Goal: Check status: Check status

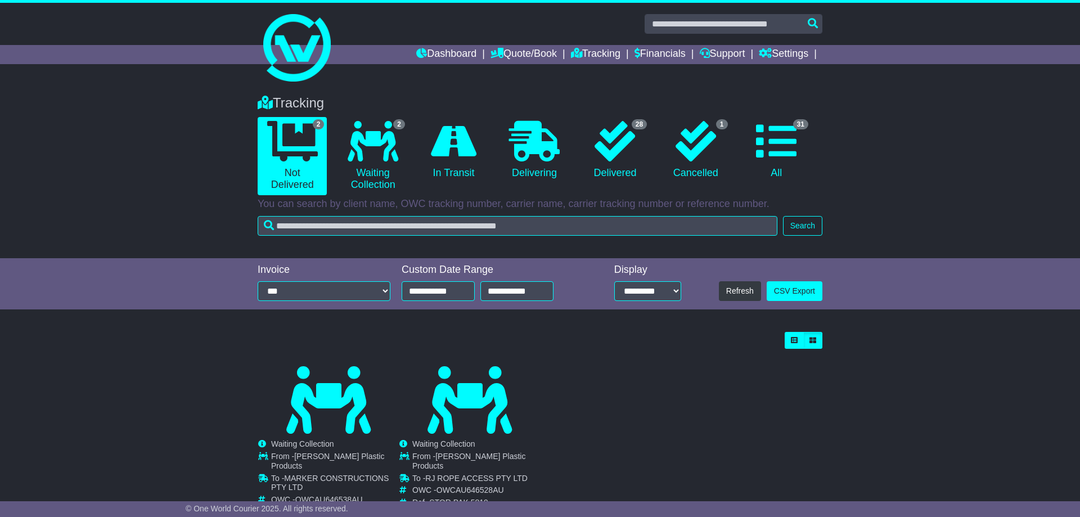
scroll to position [39, 0]
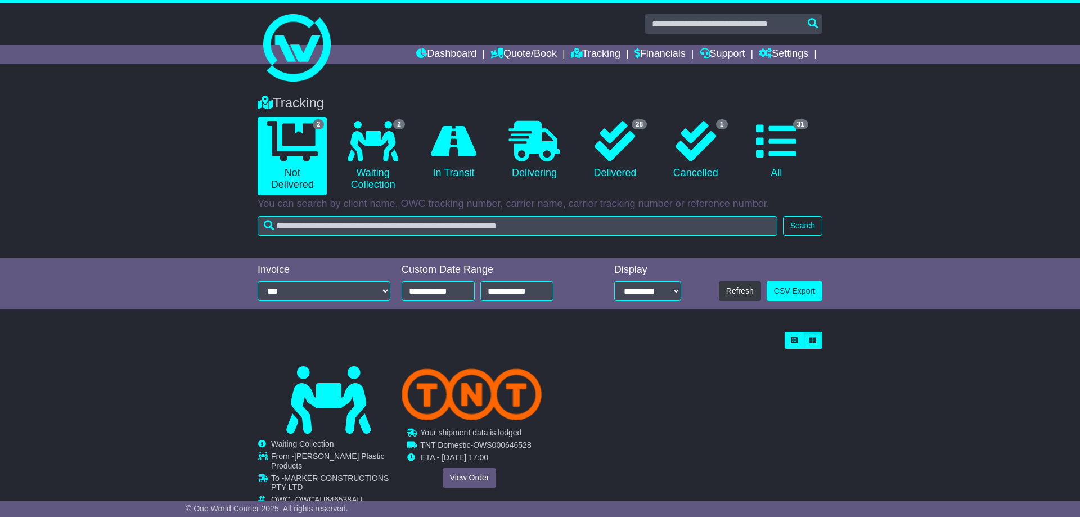
scroll to position [39, 0]
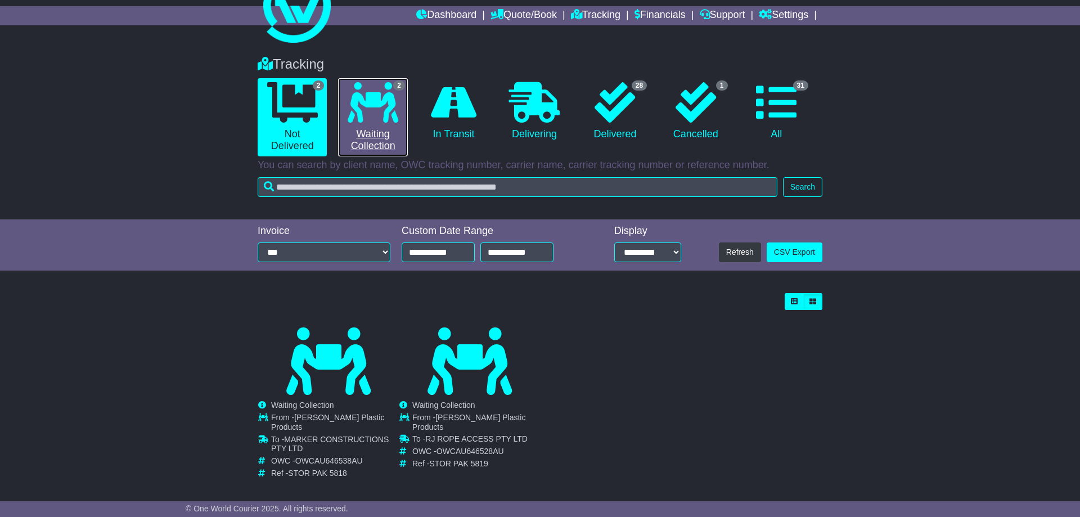
click at [376, 112] on icon at bounding box center [373, 102] width 51 height 40
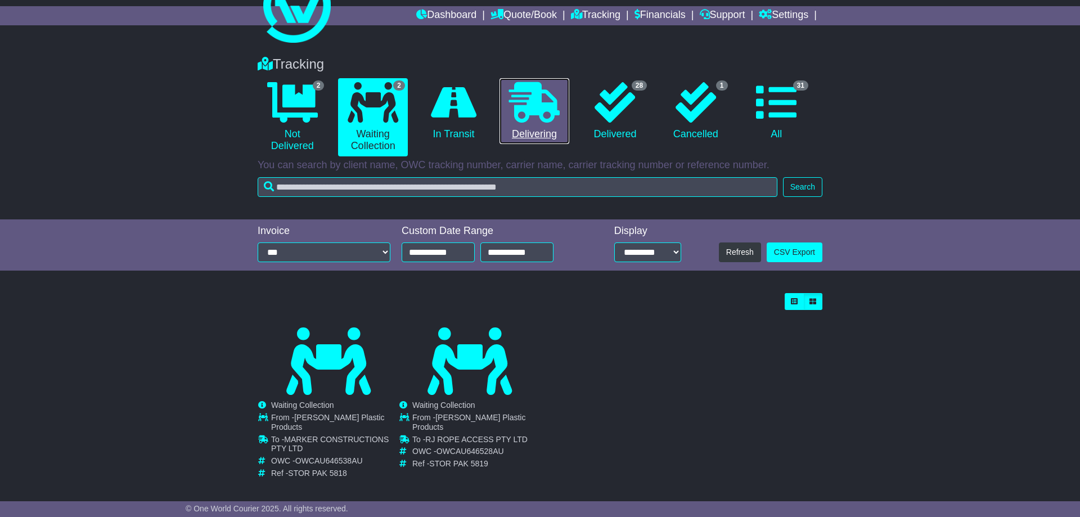
click at [539, 114] on icon at bounding box center [534, 102] width 51 height 40
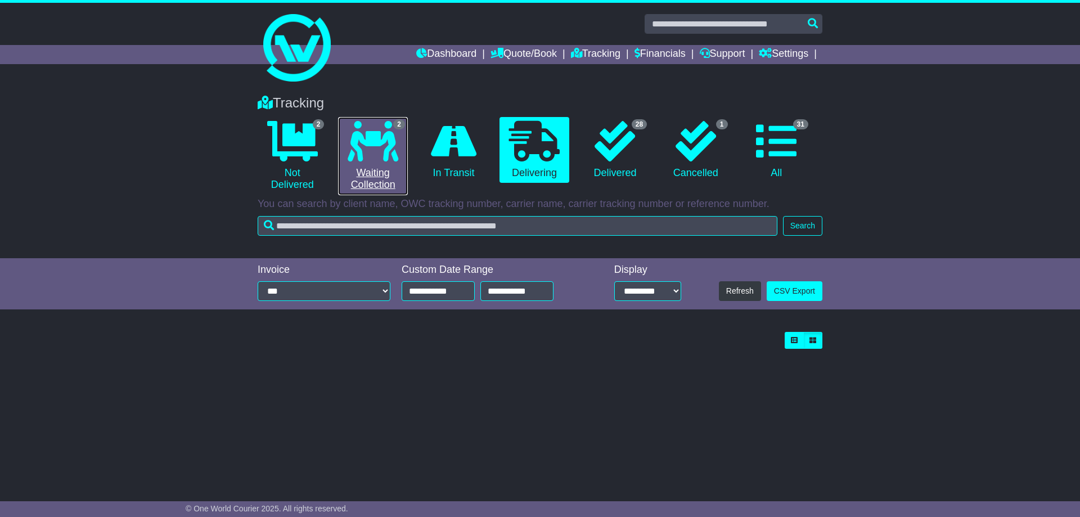
click at [382, 142] on icon at bounding box center [373, 141] width 51 height 40
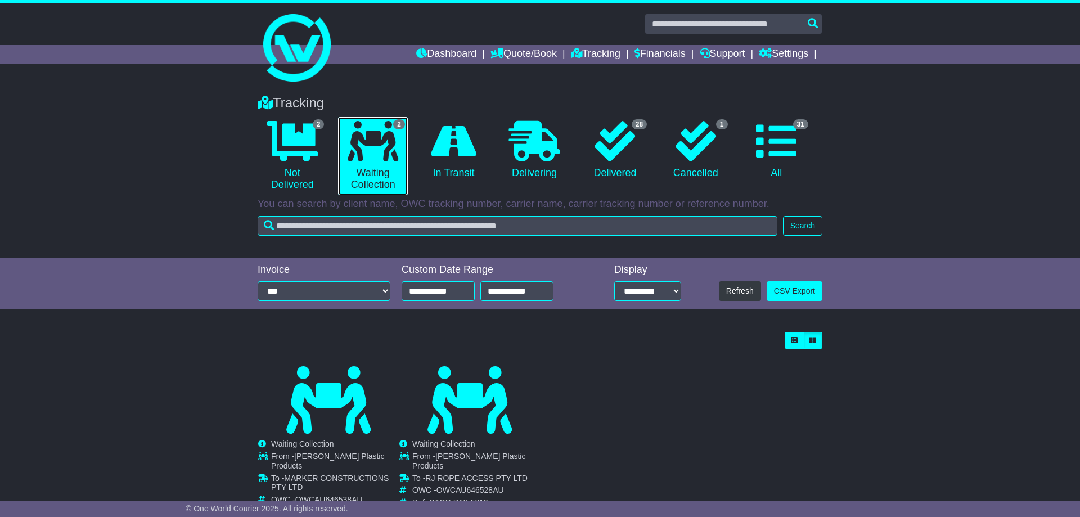
scroll to position [39, 0]
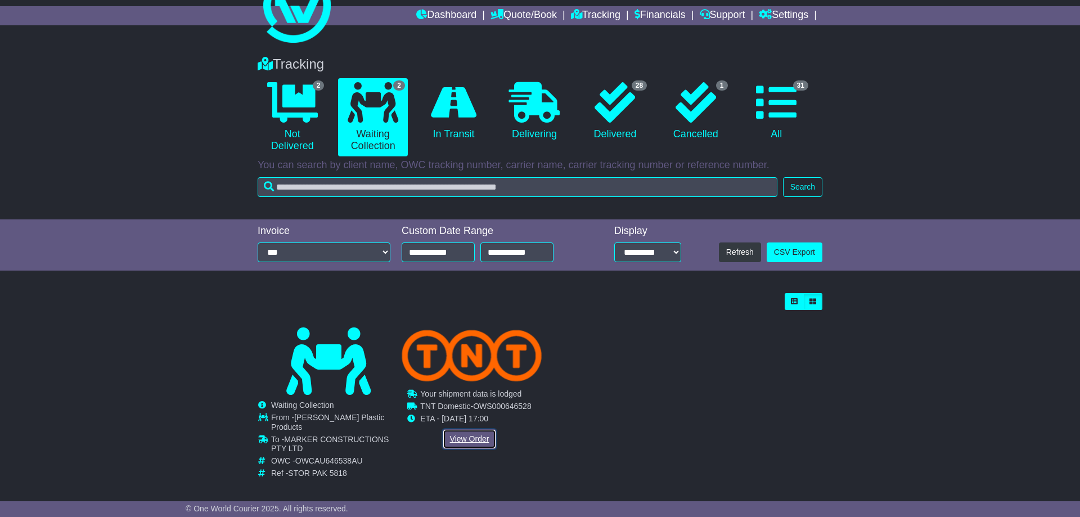
click at [468, 438] on link "View Order" at bounding box center [470, 439] width 54 height 20
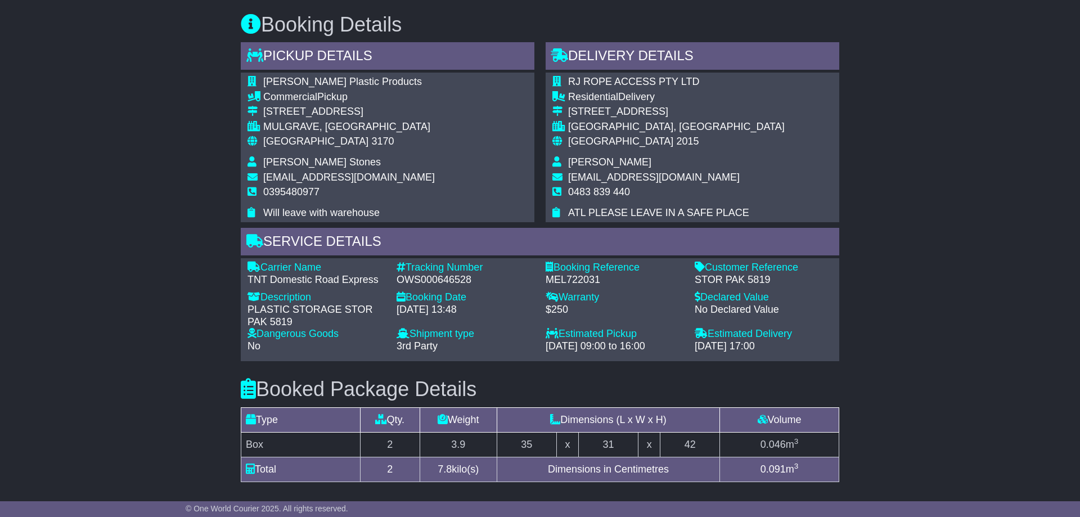
scroll to position [665, 0]
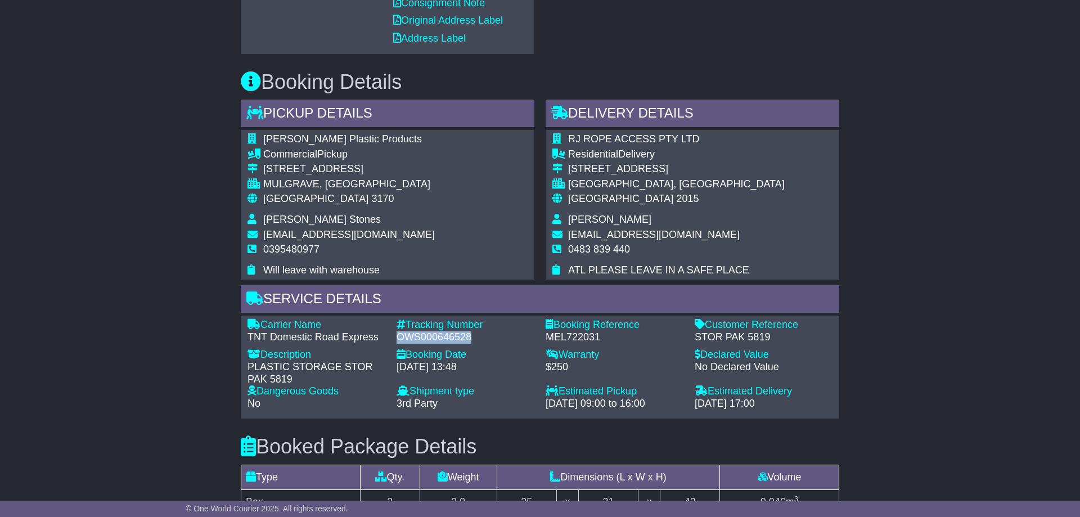
drag, startPoint x: 397, startPoint y: 326, endPoint x: 482, endPoint y: 328, distance: 85.0
click at [482, 331] on div "OWS000646528" at bounding box center [466, 337] width 138 height 12
copy div "OWS000646528"
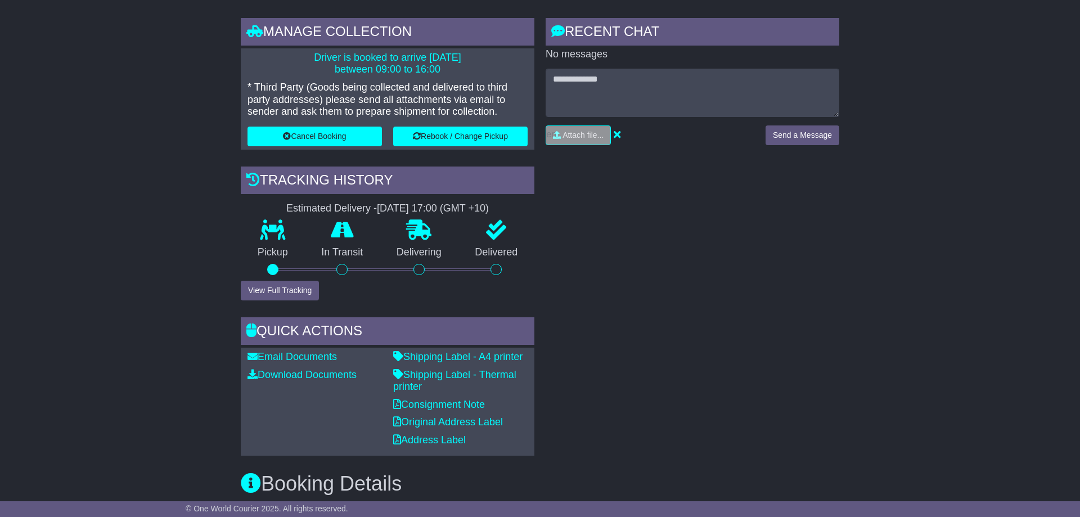
scroll to position [0, 0]
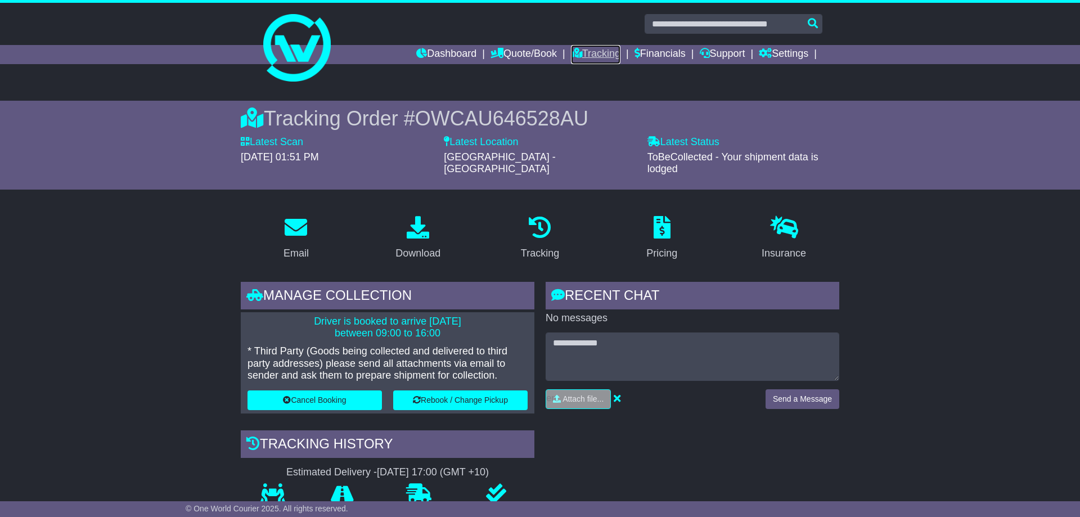
click at [600, 54] on link "Tracking" at bounding box center [595, 54] width 49 height 19
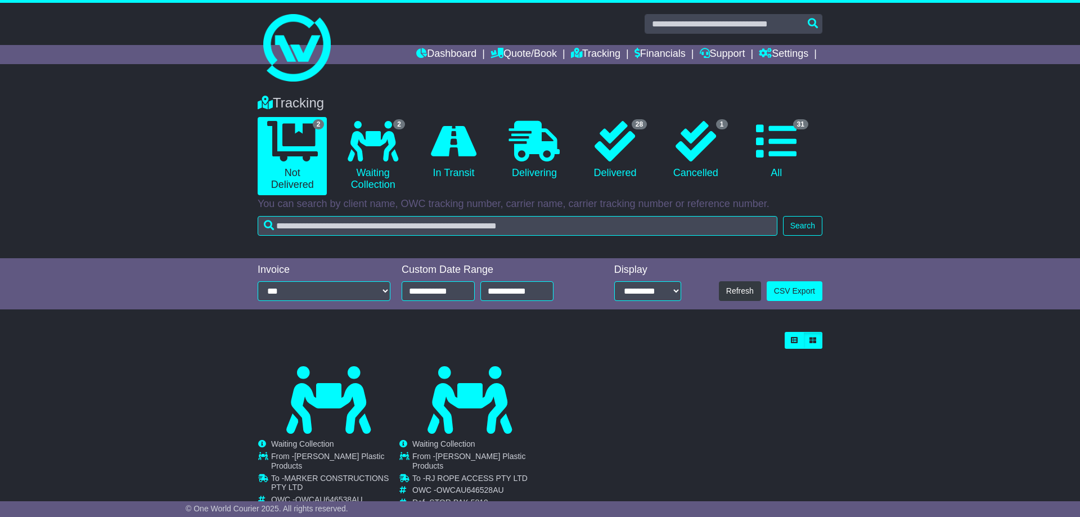
scroll to position [39, 0]
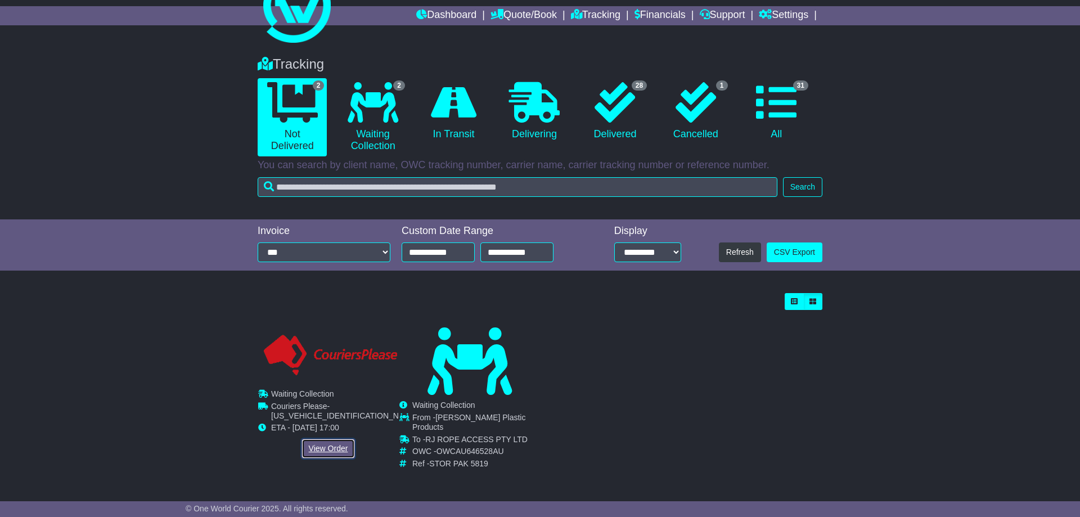
click at [321, 447] on link "View Order" at bounding box center [328, 449] width 54 height 20
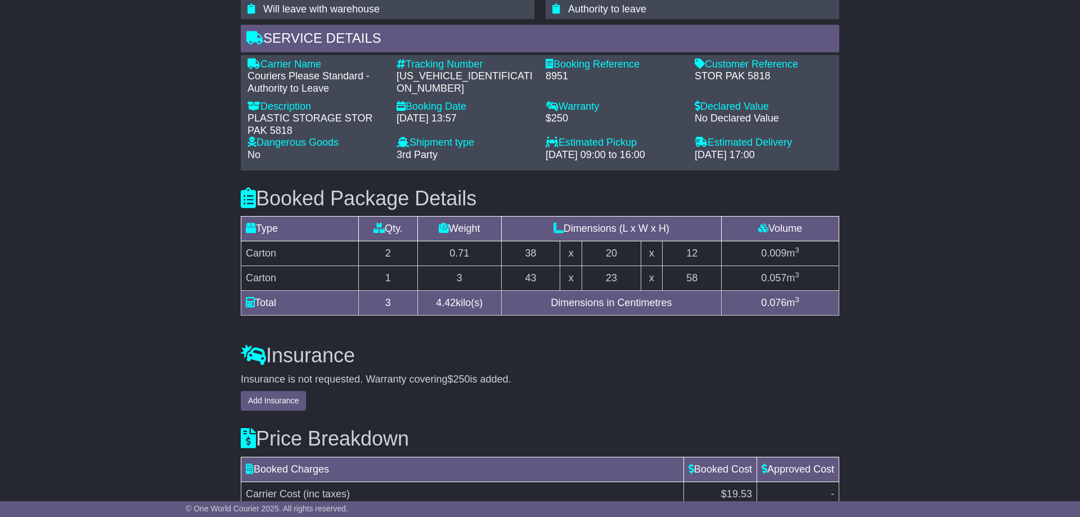
scroll to position [746, 0]
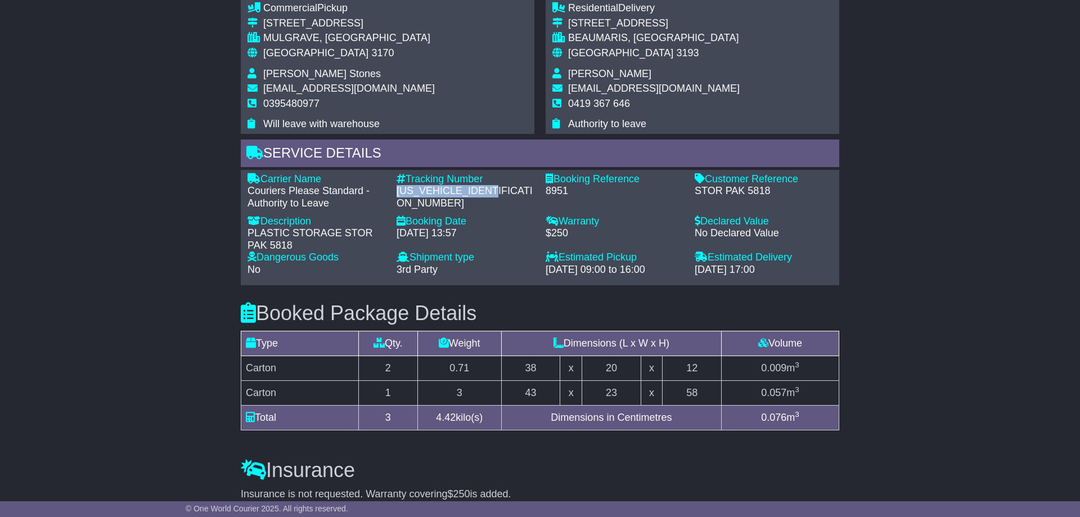
drag, startPoint x: 399, startPoint y: 193, endPoint x: 504, endPoint y: 191, distance: 105.2
click at [504, 191] on div "[US_VEHICLE_IDENTIFICATION_NUMBER]" at bounding box center [466, 197] width 138 height 24
copy div "[US_VEHICLE_IDENTIFICATION_NUMBER]"
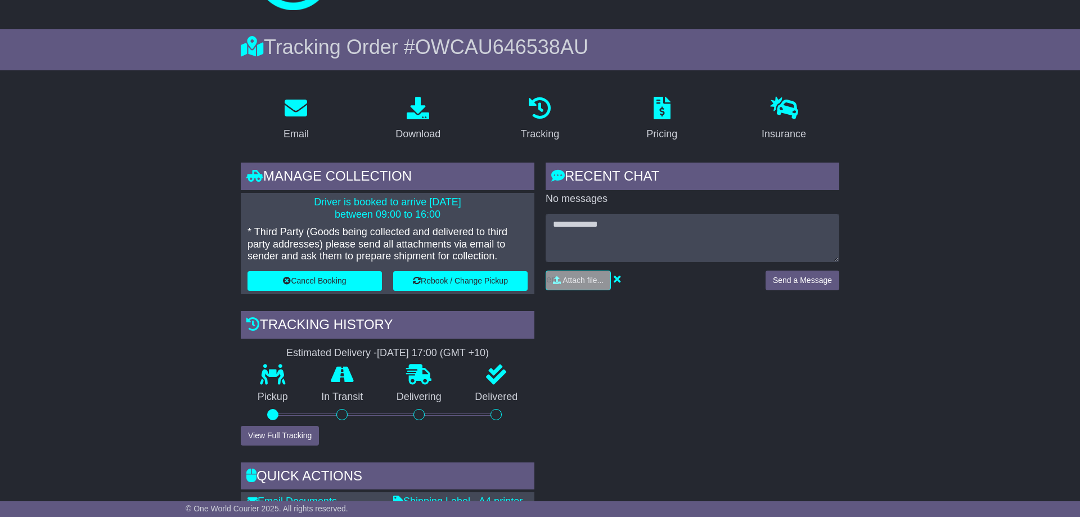
scroll to position [0, 0]
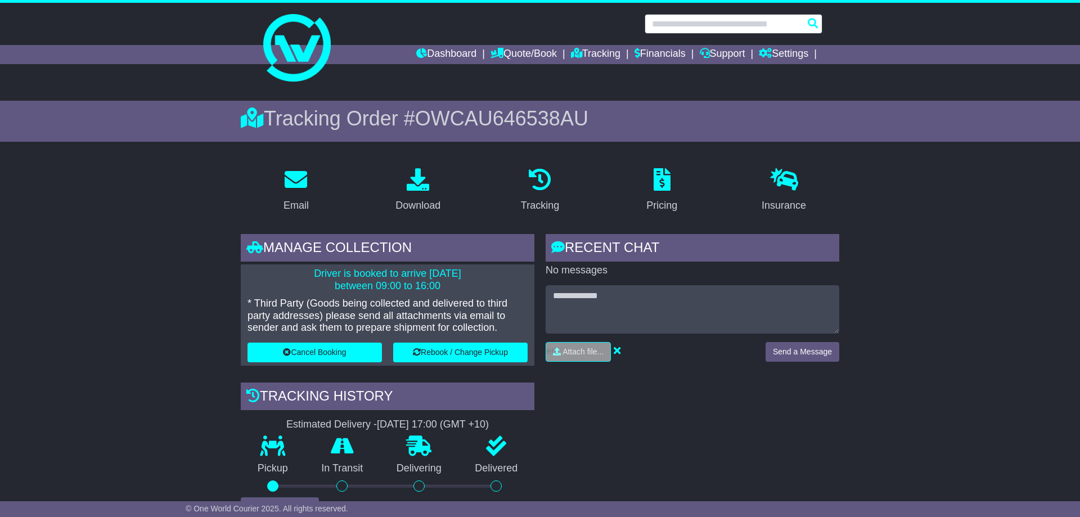
click at [714, 29] on input "text" at bounding box center [734, 24] width 178 height 20
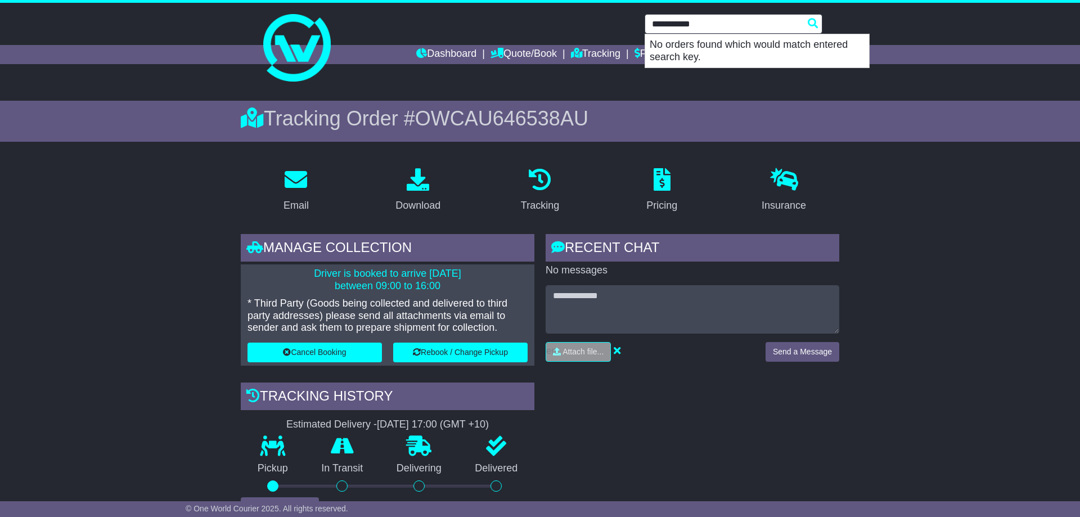
click at [688, 21] on input "**********" at bounding box center [734, 24] width 178 height 20
type input "**********"
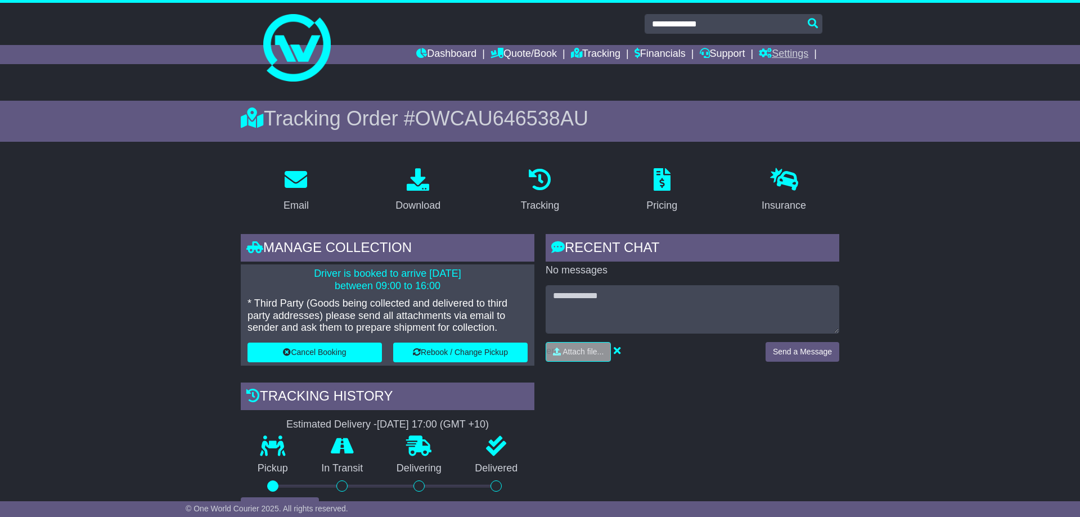
click at [791, 51] on link "Settings" at bounding box center [783, 54] width 49 height 19
click at [783, 76] on link "Settings" at bounding box center [803, 73] width 89 height 12
